Goal: Task Accomplishment & Management: Use online tool/utility

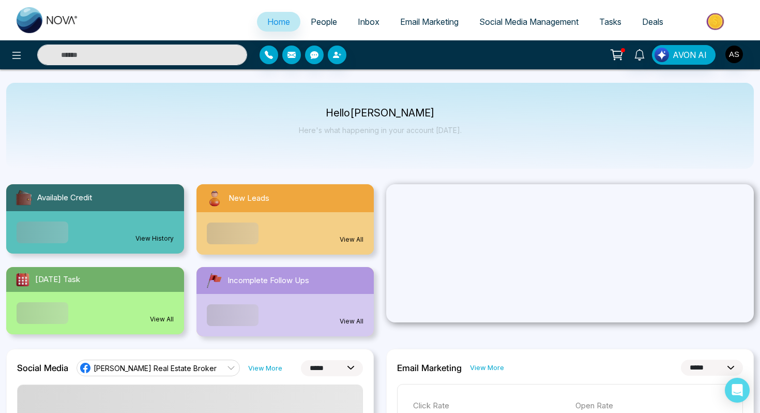
select select "*"
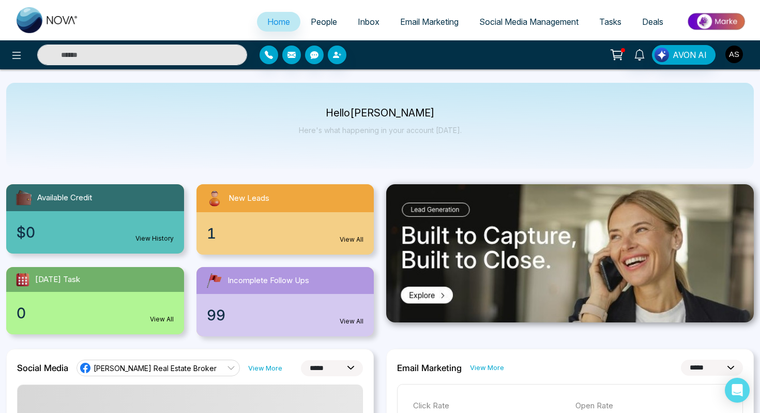
click at [736, 53] on img "button" at bounding box center [735, 55] width 18 height 18
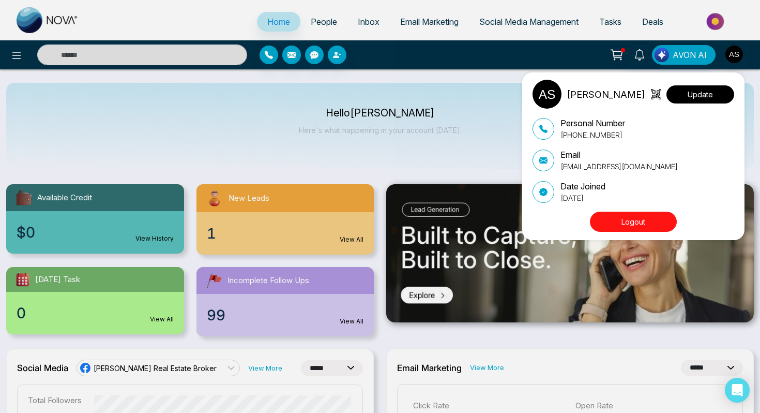
click at [710, 97] on button "Update" at bounding box center [701, 94] width 68 height 18
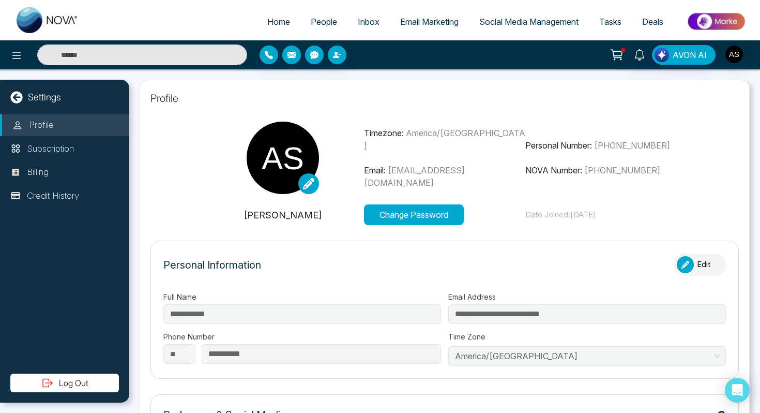
type input "**********"
click at [424, 212] on button "Change Password" at bounding box center [414, 214] width 100 height 21
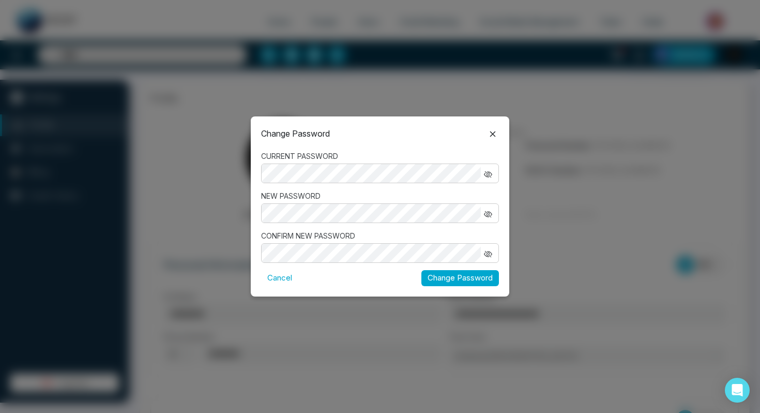
click at [489, 172] on icon "button" at bounding box center [488, 174] width 4 height 4
click at [490, 132] on icon at bounding box center [493, 134] width 12 height 12
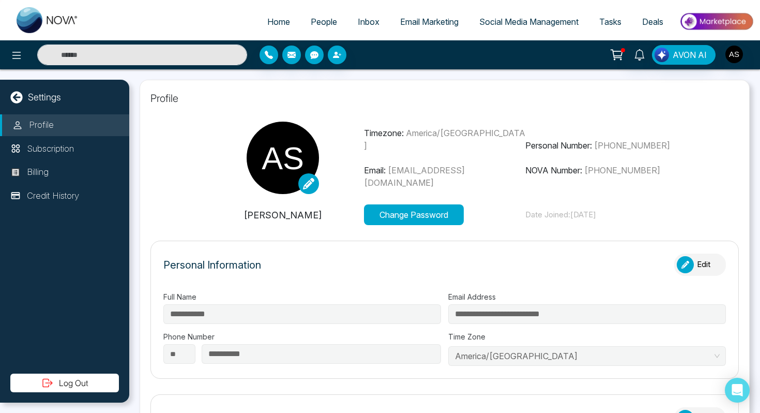
click at [504, 22] on span "Social Media Management" at bounding box center [528, 22] width 99 height 10
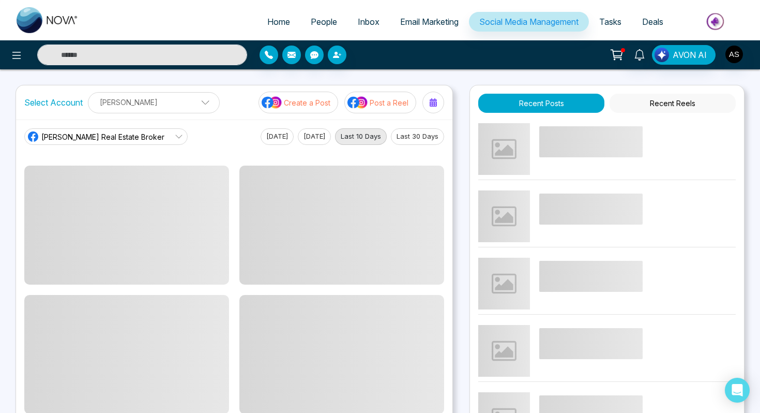
click at [416, 26] on link "Email Marketing" at bounding box center [429, 22] width 79 height 20
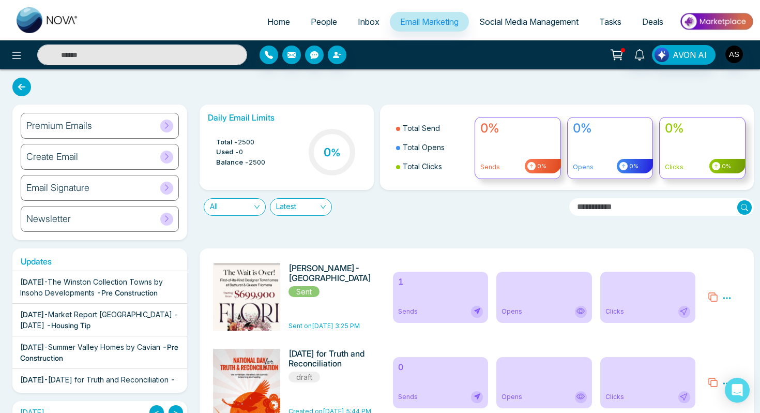
click at [364, 25] on span "Inbox" at bounding box center [369, 22] width 22 height 10
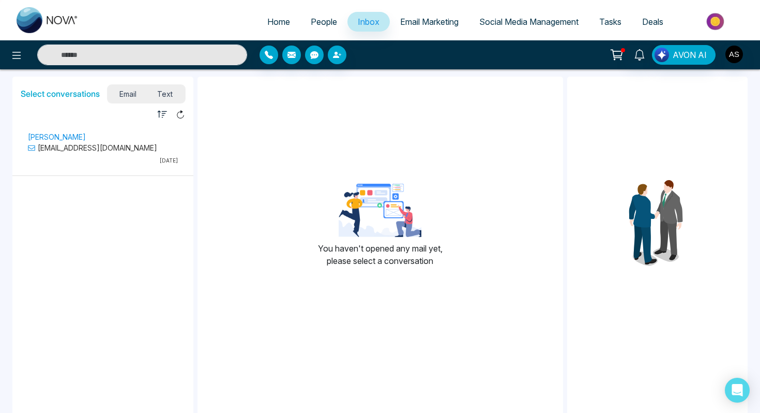
click at [413, 22] on span "Email Marketing" at bounding box center [429, 22] width 58 height 10
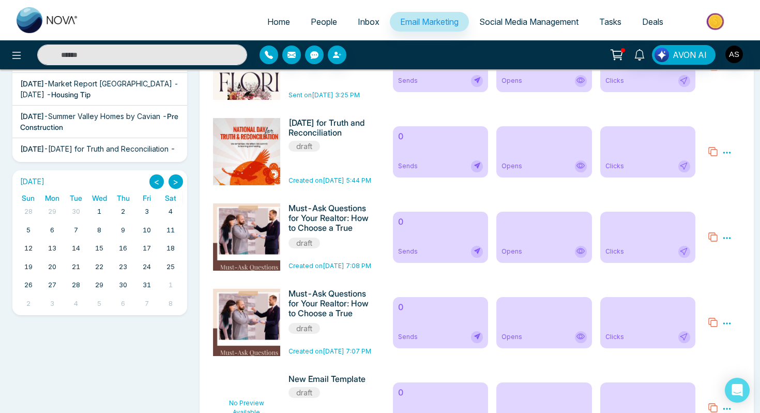
scroll to position [232, 0]
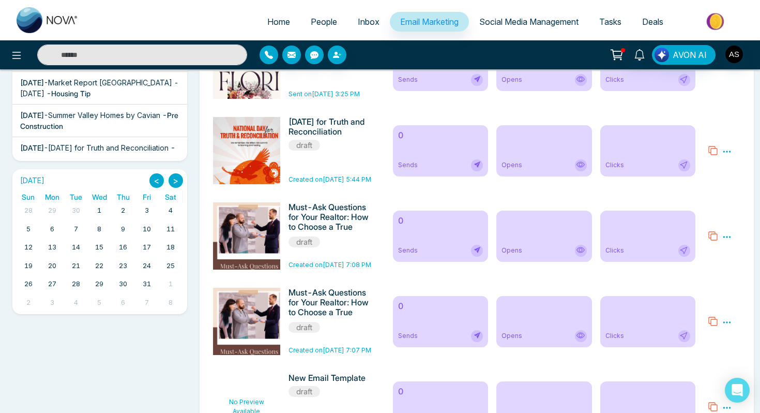
click at [336, 223] on h6 "Must-Ask Questions for Your Realtor: How to Choose a True Partner" at bounding box center [331, 217] width 84 height 31
click at [725, 236] on icon at bounding box center [726, 236] width 9 height 9
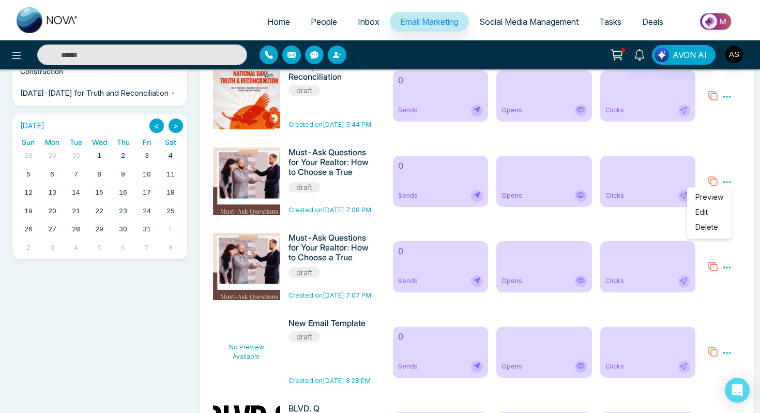
scroll to position [287, 0]
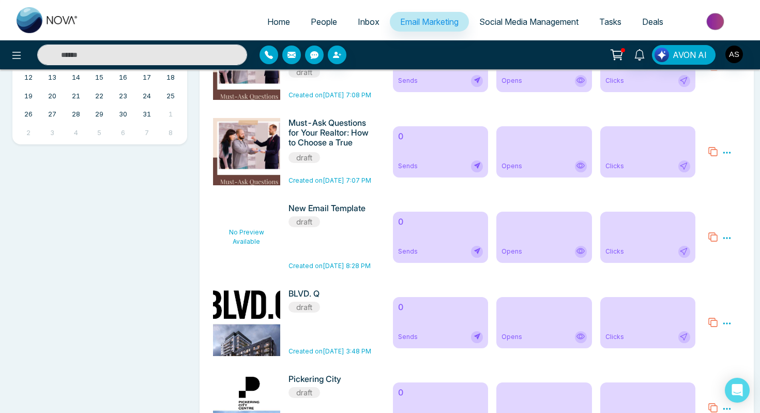
scroll to position [403, 0]
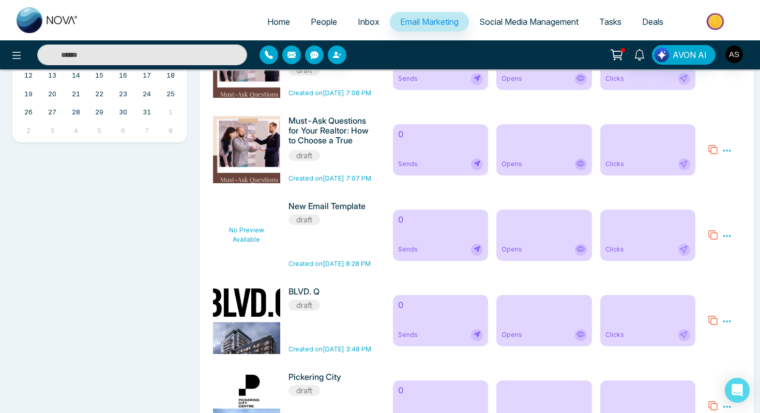
click at [732, 162] on div "Preview Edit Delete" at bounding box center [724, 149] width 45 height 67
click at [728, 151] on icon at bounding box center [727, 150] width 8 height 2
click at [711, 164] on span "Preview" at bounding box center [710, 165] width 28 height 9
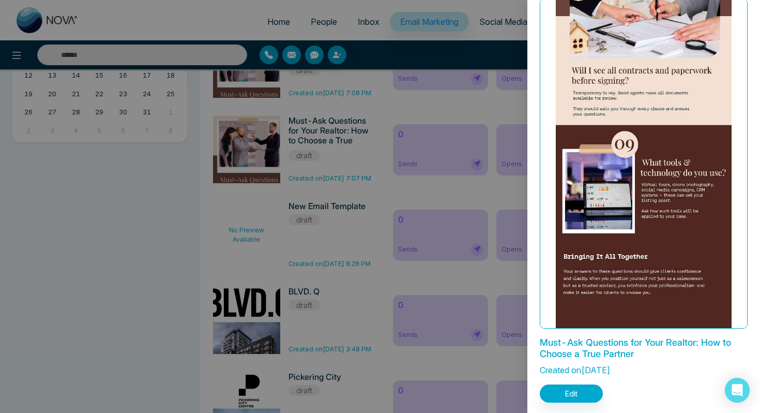
scroll to position [37, 0]
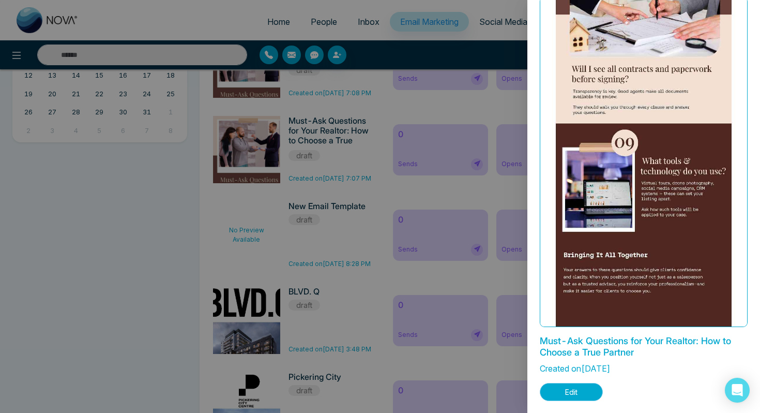
click at [577, 390] on button "Edit" at bounding box center [571, 392] width 63 height 18
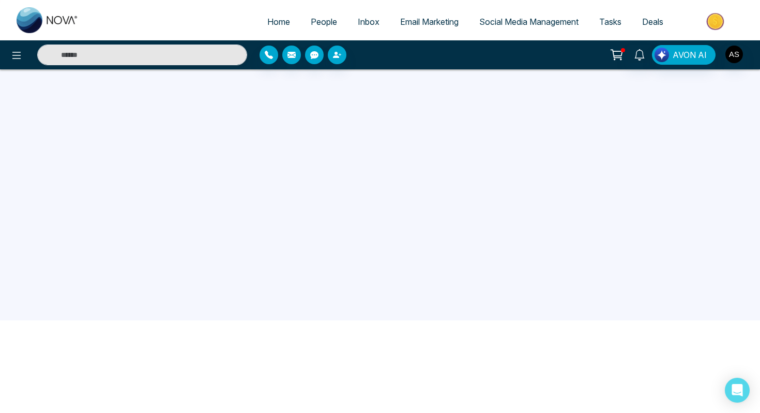
scroll to position [98, 0]
